Goal: Use online tool/utility: Utilize a website feature to perform a specific function

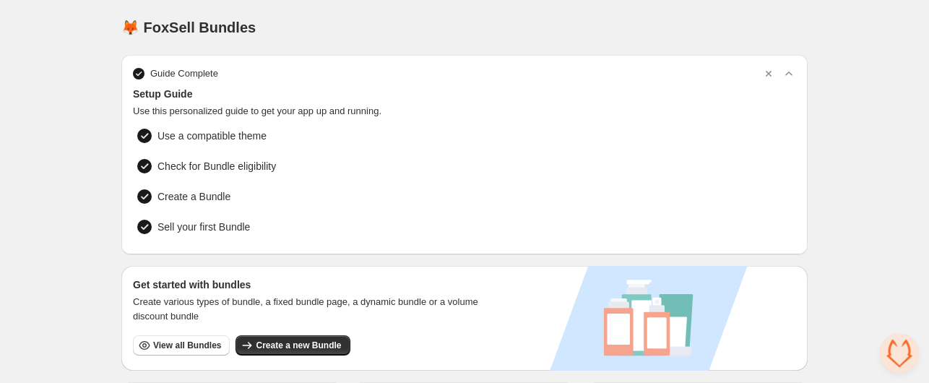
click at [190, 341] on span "View all Bundles" at bounding box center [187, 345] width 68 height 12
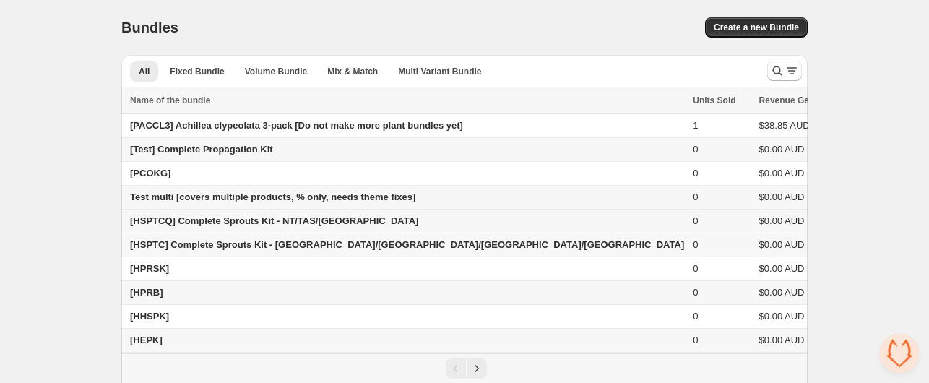
click at [149, 222] on span "[HSPTCQ] Complete Sprouts Kit - NT/TAS/WA" at bounding box center [274, 220] width 288 height 11
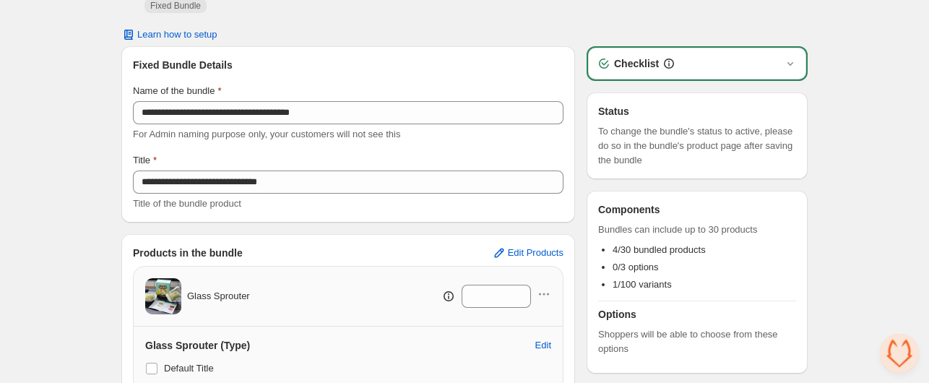
scroll to position [72, 0]
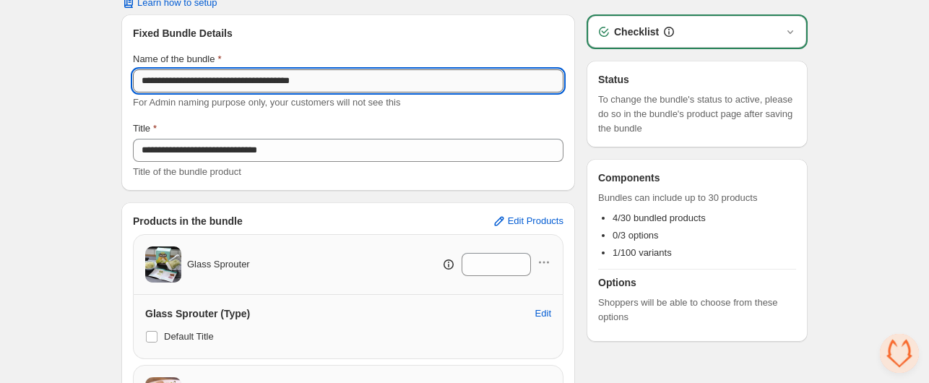
drag, startPoint x: 179, startPoint y: 66, endPoint x: 147, endPoint y: 66, distance: 32.5
click at [147, 69] on input "**********" at bounding box center [348, 80] width 430 height 23
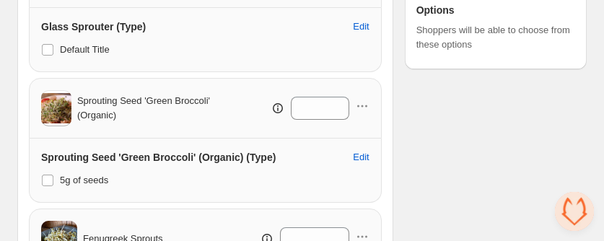
scroll to position [454, 0]
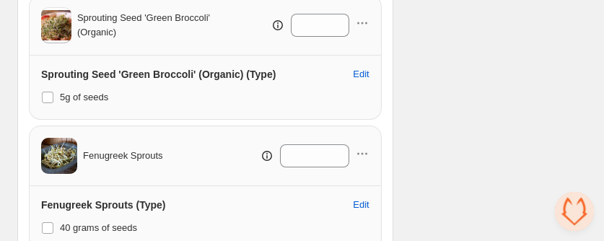
click at [136, 19] on span "Sprouting Seed 'Green Broccoli' (Organic)" at bounding box center [150, 25] width 147 height 29
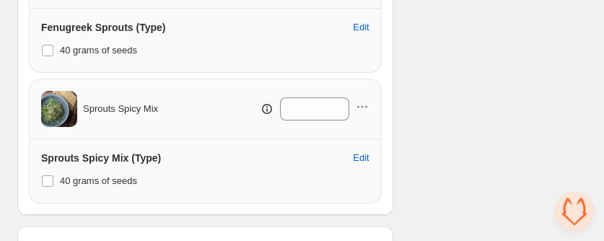
scroll to position [598, 0]
